Goal: Task Accomplishment & Management: Complete application form

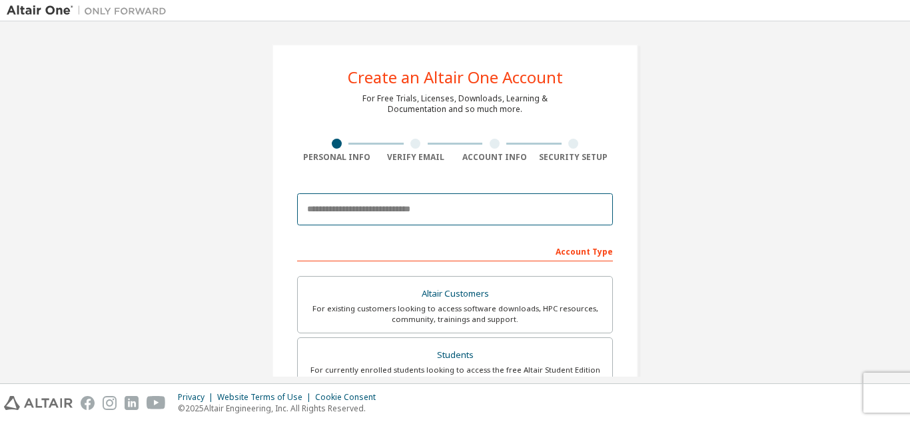
click at [392, 212] on input "email" at bounding box center [455, 209] width 316 height 32
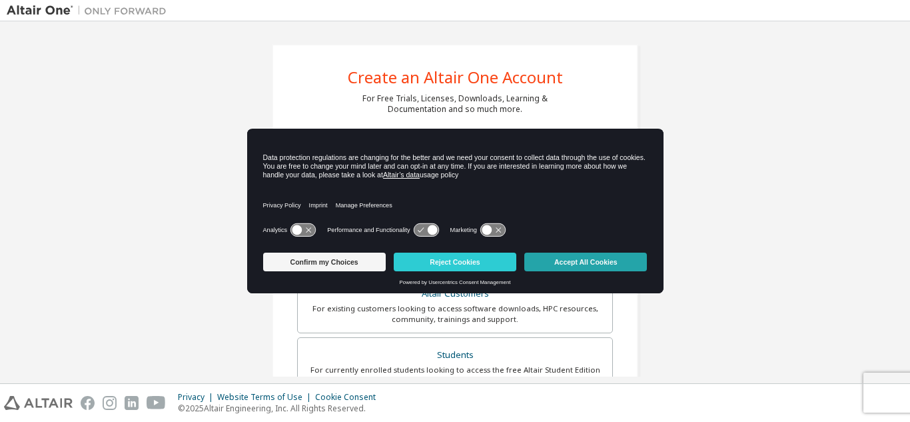
click at [574, 266] on button "Accept All Cookies" at bounding box center [585, 261] width 123 height 19
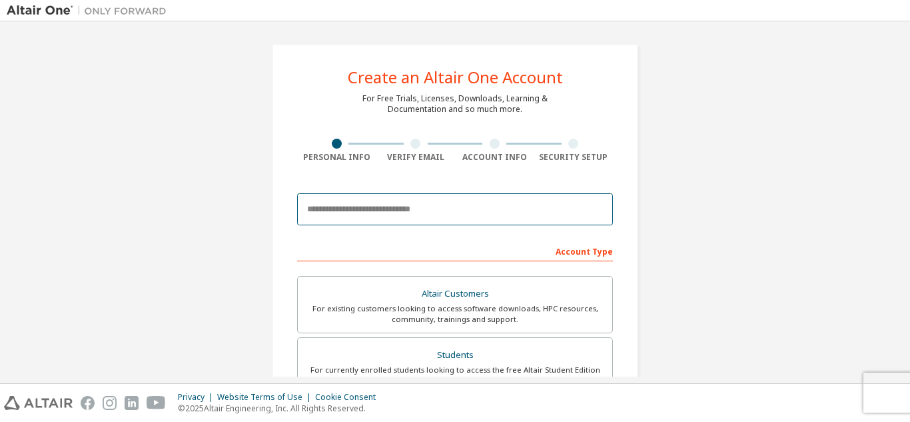
click at [400, 218] on input "email" at bounding box center [455, 209] width 316 height 32
type input "*"
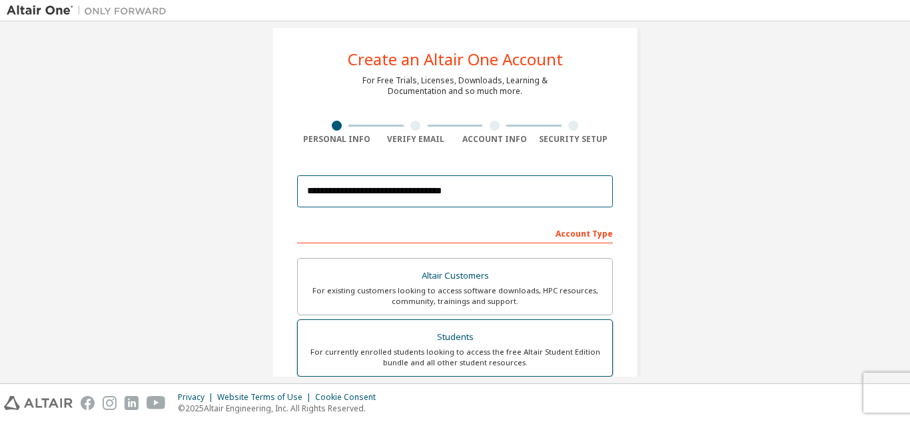
scroll to position [67, 0]
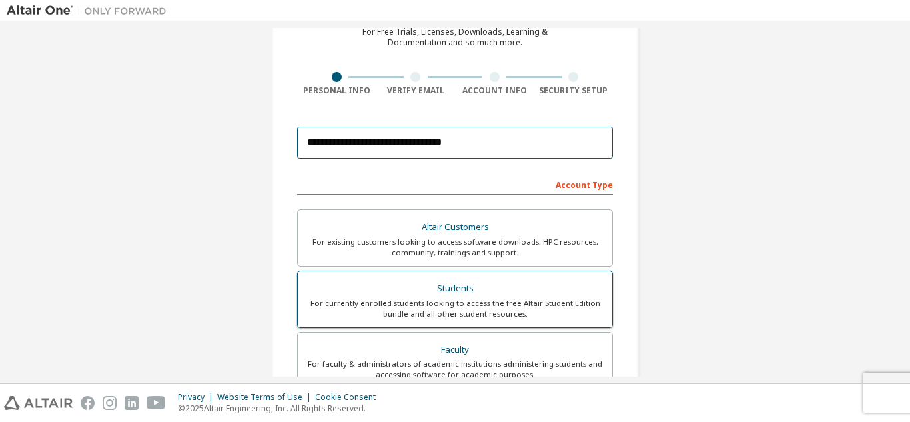
type input "**********"
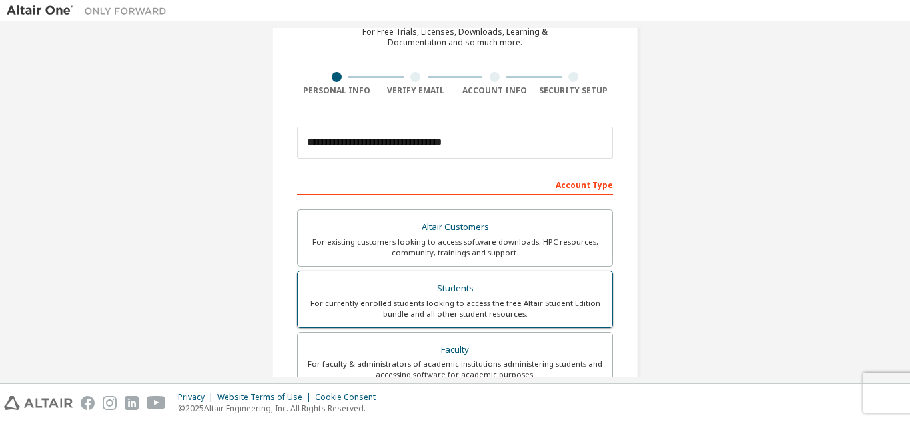
click at [423, 295] on div "Students" at bounding box center [455, 288] width 298 height 19
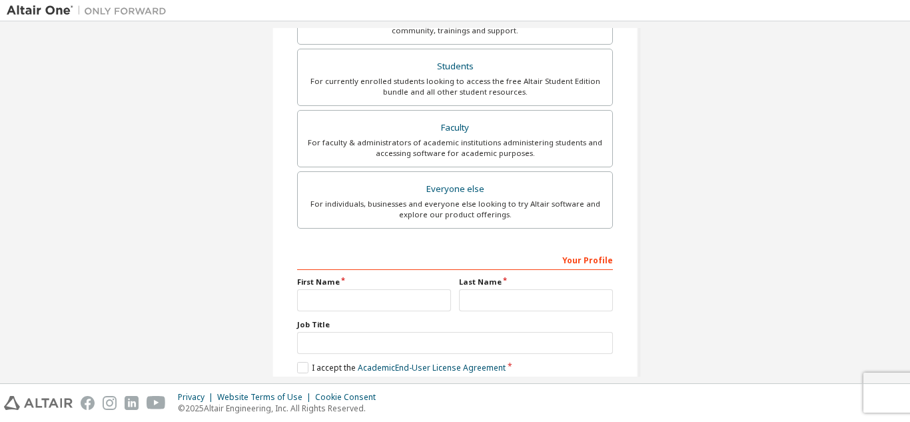
scroll to position [333, 0]
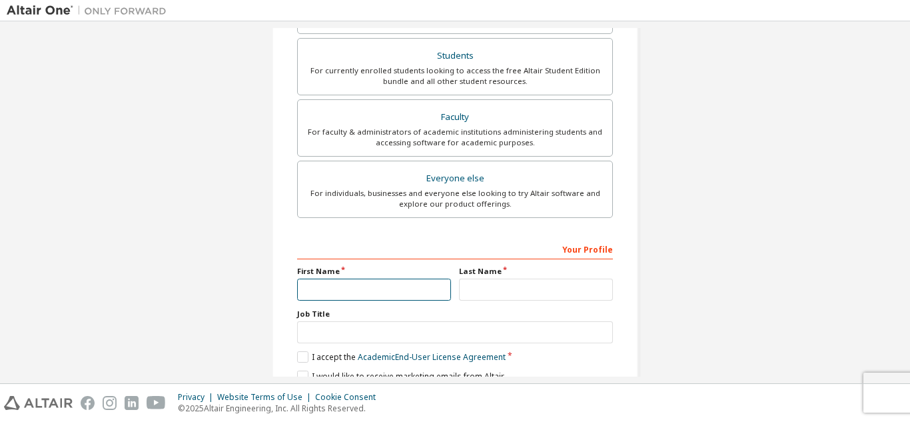
click at [374, 292] on input "text" at bounding box center [374, 289] width 154 height 22
type input "********"
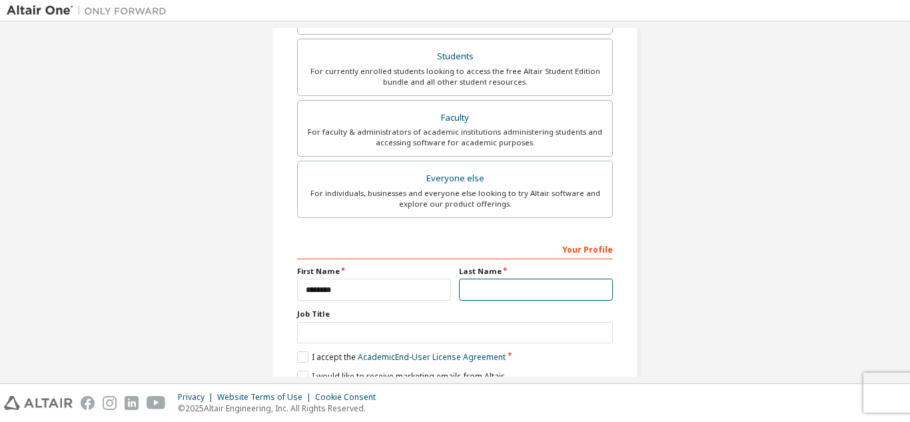
click at [485, 281] on input "text" at bounding box center [536, 289] width 154 height 22
type input "*******"
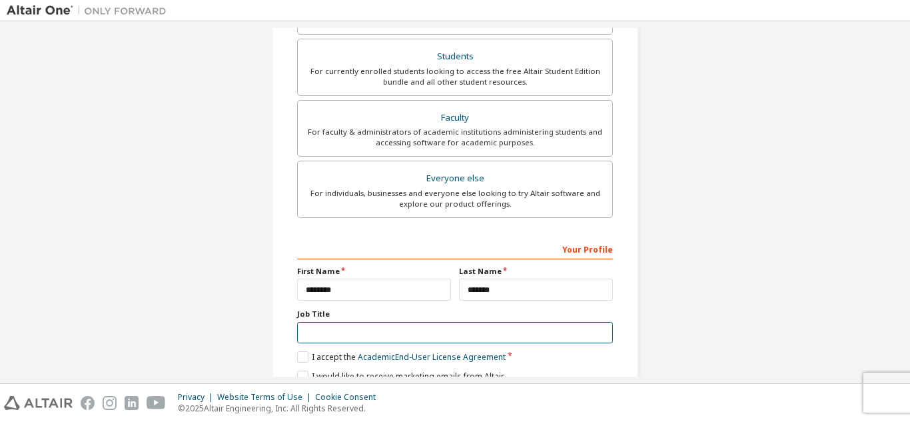
click at [385, 340] on input "text" at bounding box center [455, 333] width 316 height 22
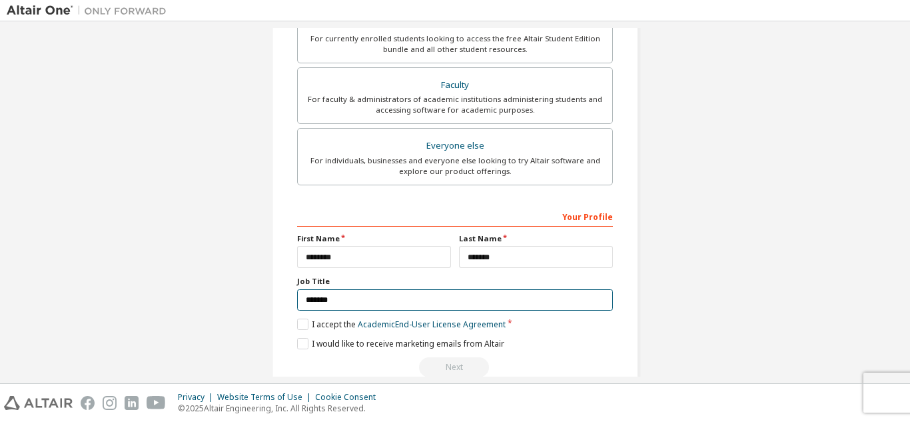
scroll to position [357, 0]
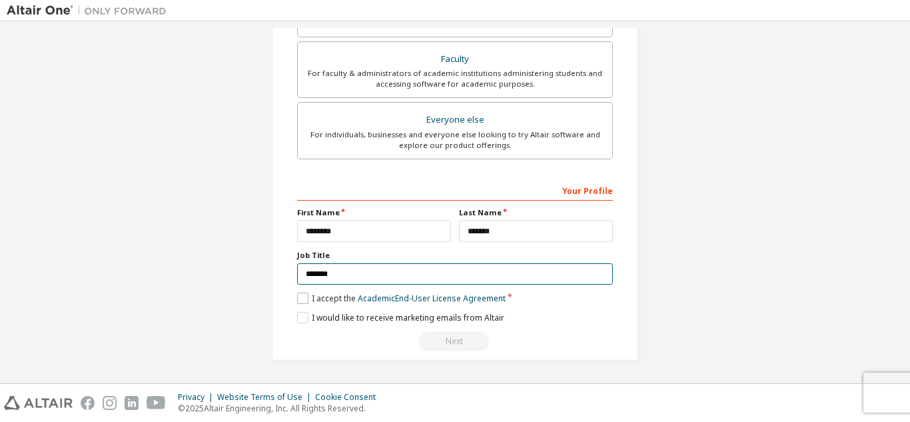
type input "*******"
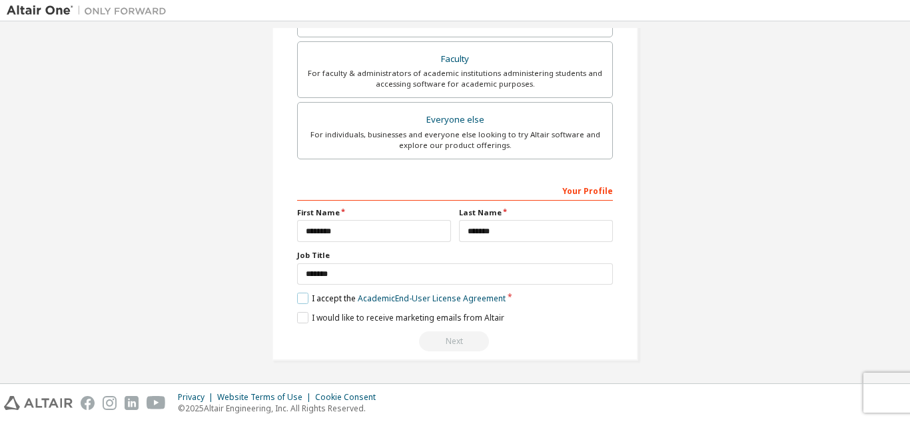
click at [300, 300] on label "I accept the Academic End-User License Agreement" at bounding box center [401, 297] width 208 height 11
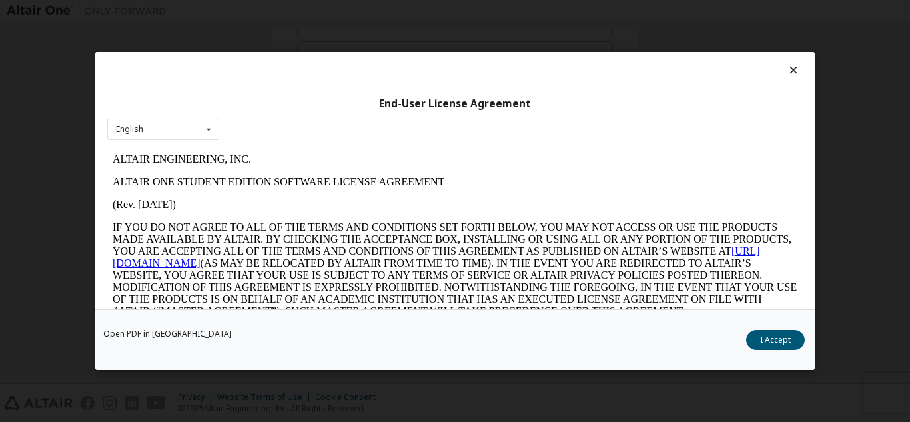
scroll to position [0, 0]
click at [791, 336] on button "I Accept" at bounding box center [775, 340] width 59 height 20
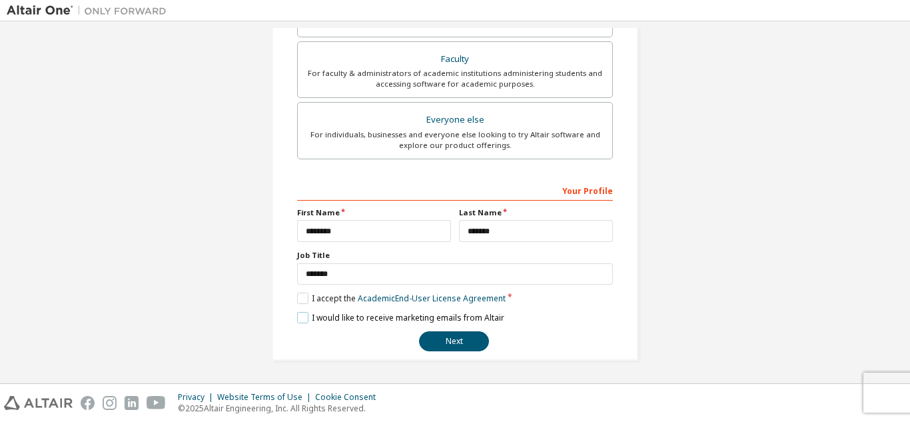
click at [304, 320] on label "I would like to receive marketing emails from Altair" at bounding box center [400, 317] width 207 height 11
click at [306, 319] on label "I would like to receive marketing emails from Altair" at bounding box center [400, 317] width 207 height 11
click at [460, 336] on button "Next" at bounding box center [454, 341] width 70 height 20
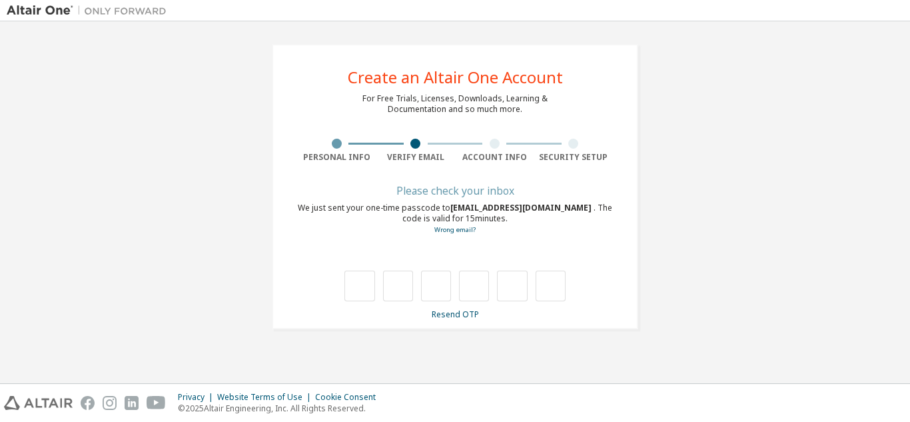
type input "*"
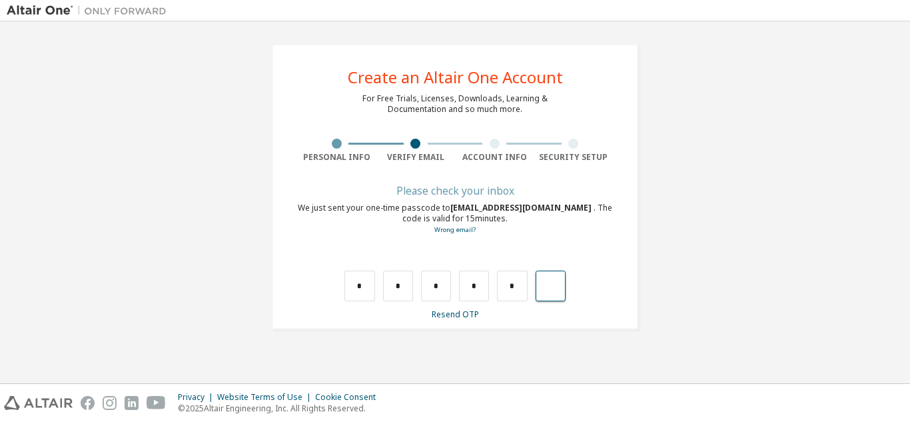
type input "*"
